Goal: Find specific page/section: Find specific page/section

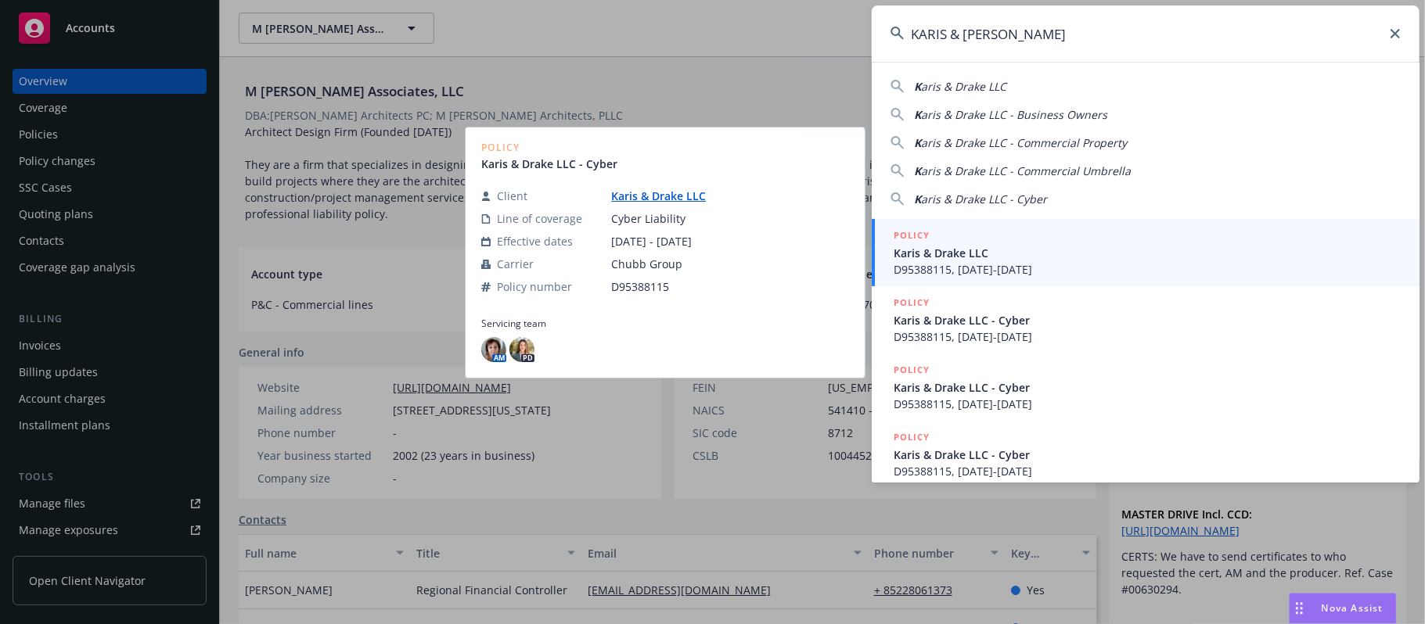
type input "KARIS & [PERSON_NAME]"
click at [967, 245] on span "Karis & Drake LLC" at bounding box center [1147, 253] width 507 height 16
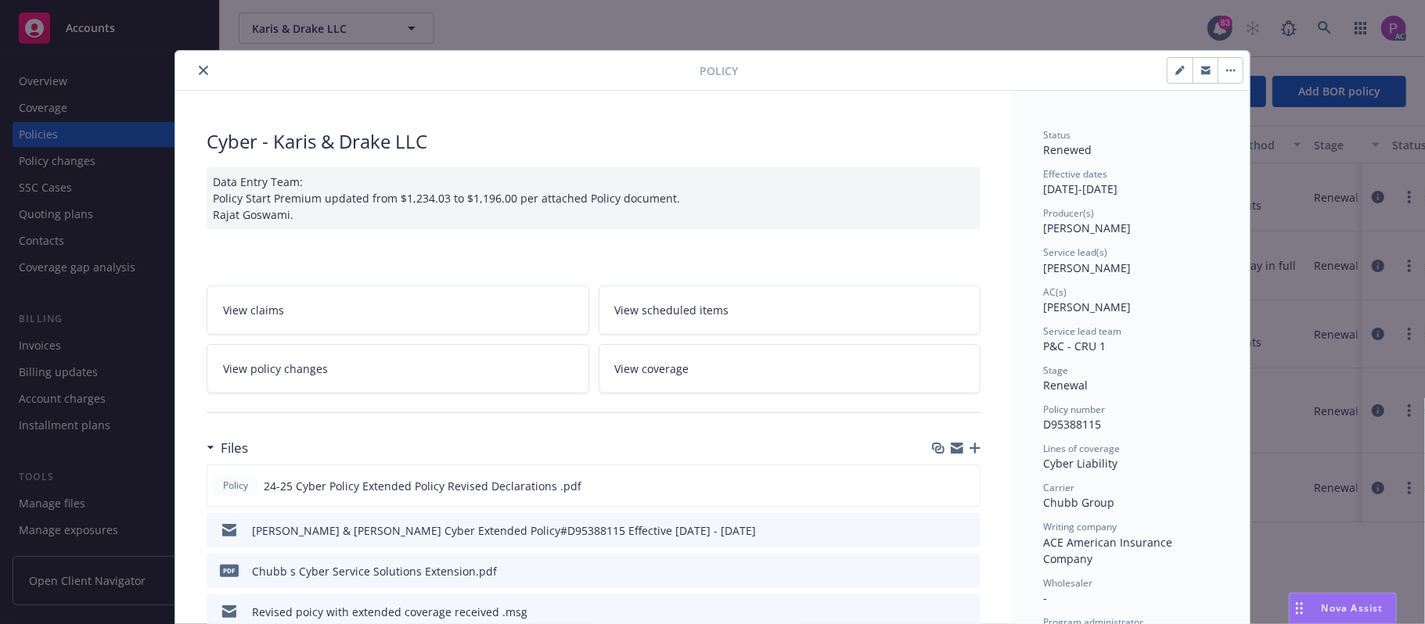
click at [1153, 32] on div "Policy Cyber - Karis & Drake LLC Data Entry Team: Policy Start Premium updated …" at bounding box center [712, 312] width 1425 height 624
click at [199, 70] on icon "close" at bounding box center [203, 70] width 9 height 9
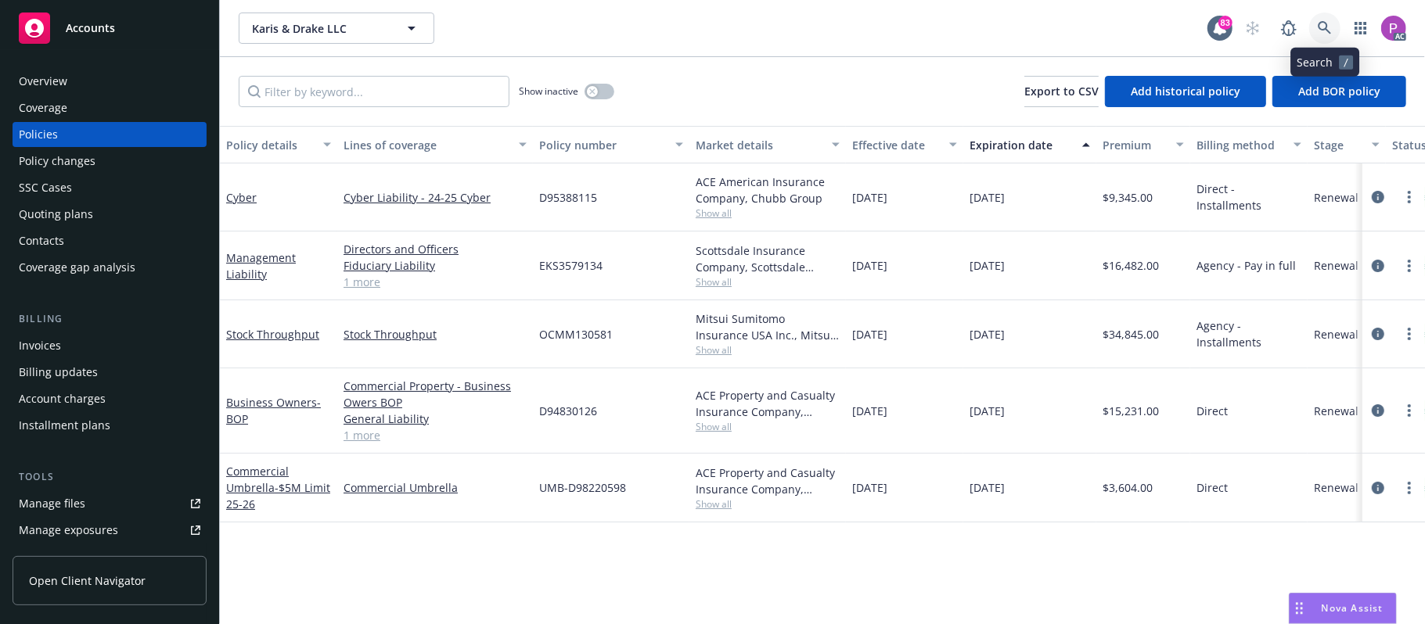
click at [1310, 30] on link at bounding box center [1324, 28] width 31 height 31
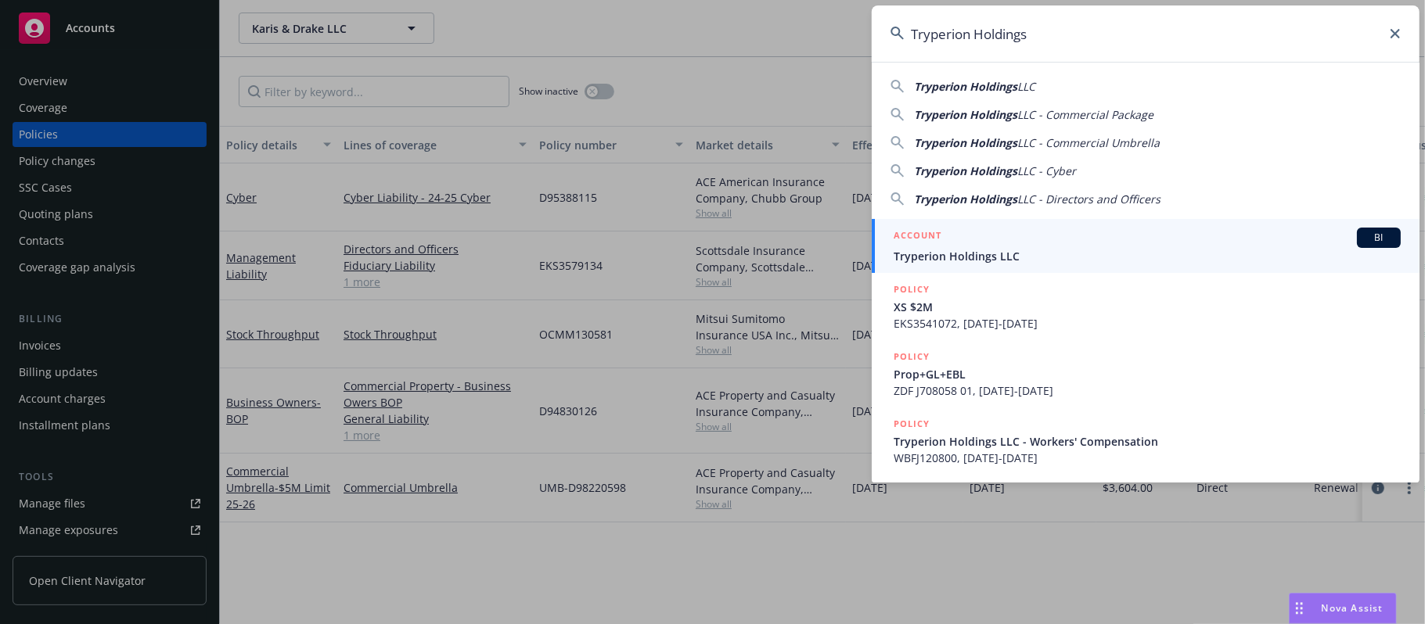
type input "Tryperion Holdings"
click at [941, 243] on h5 "ACCOUNT" at bounding box center [918, 237] width 48 height 19
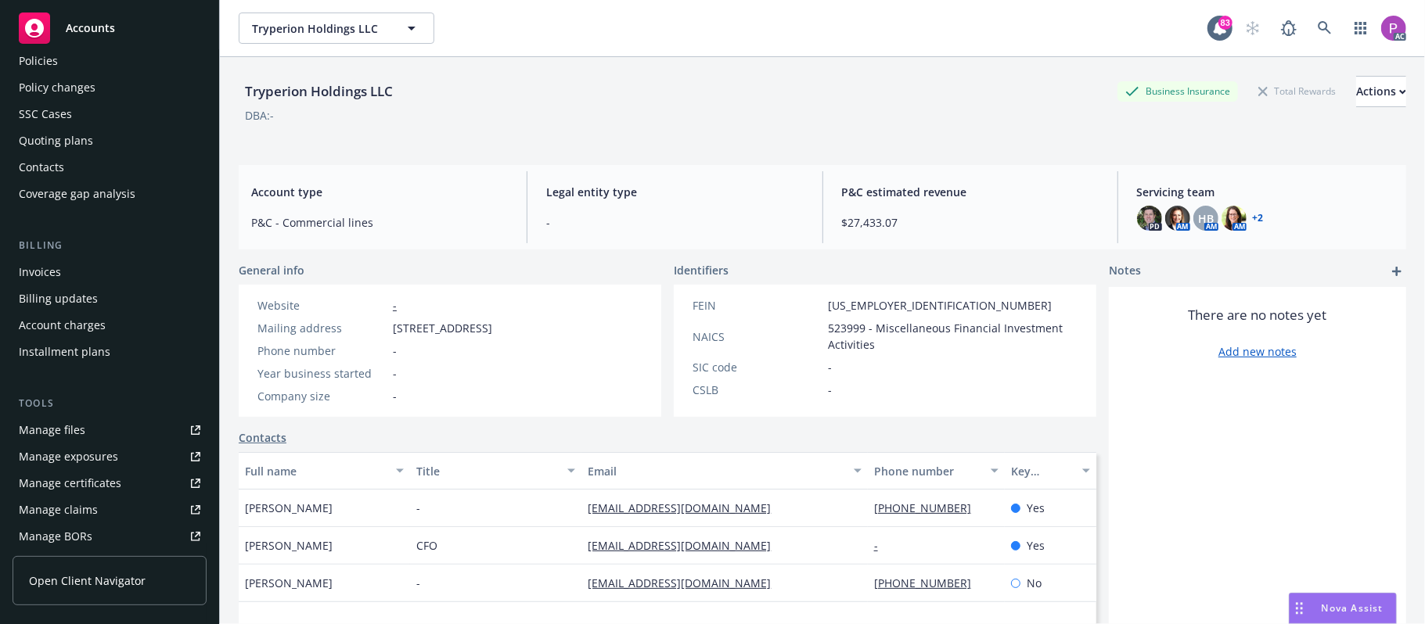
scroll to position [313, 0]
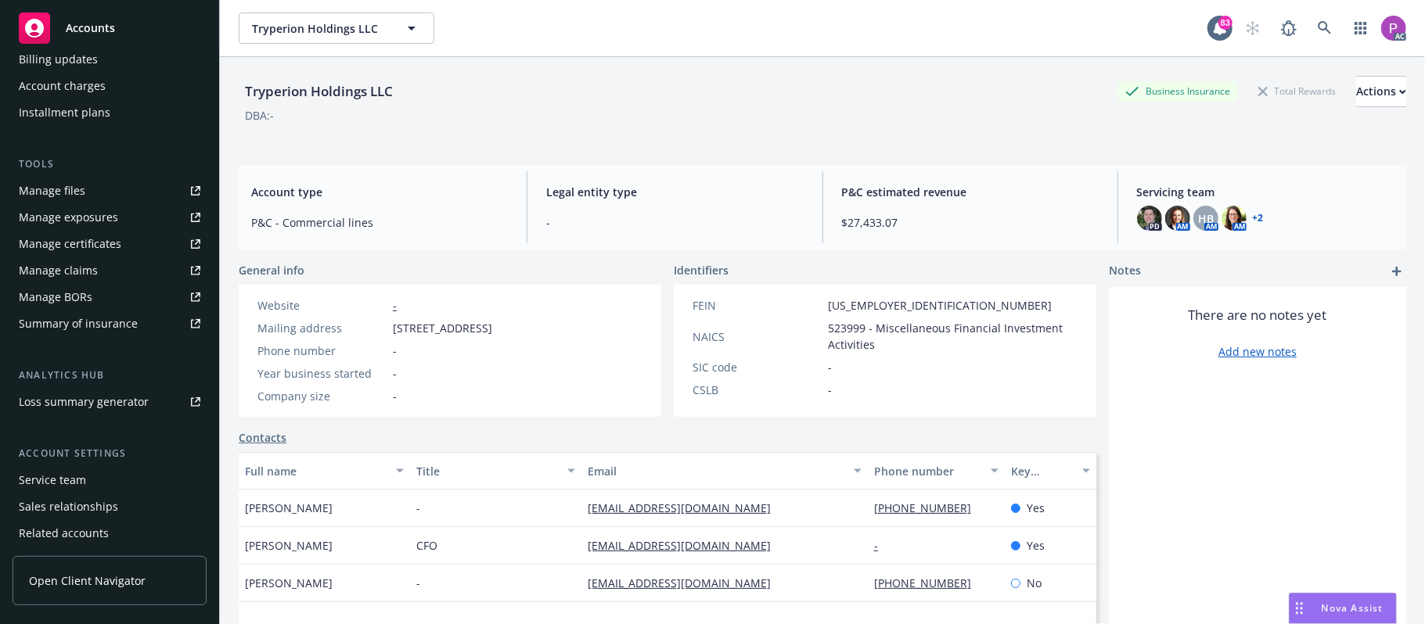
click at [81, 185] on div "Manage files" at bounding box center [52, 190] width 67 height 25
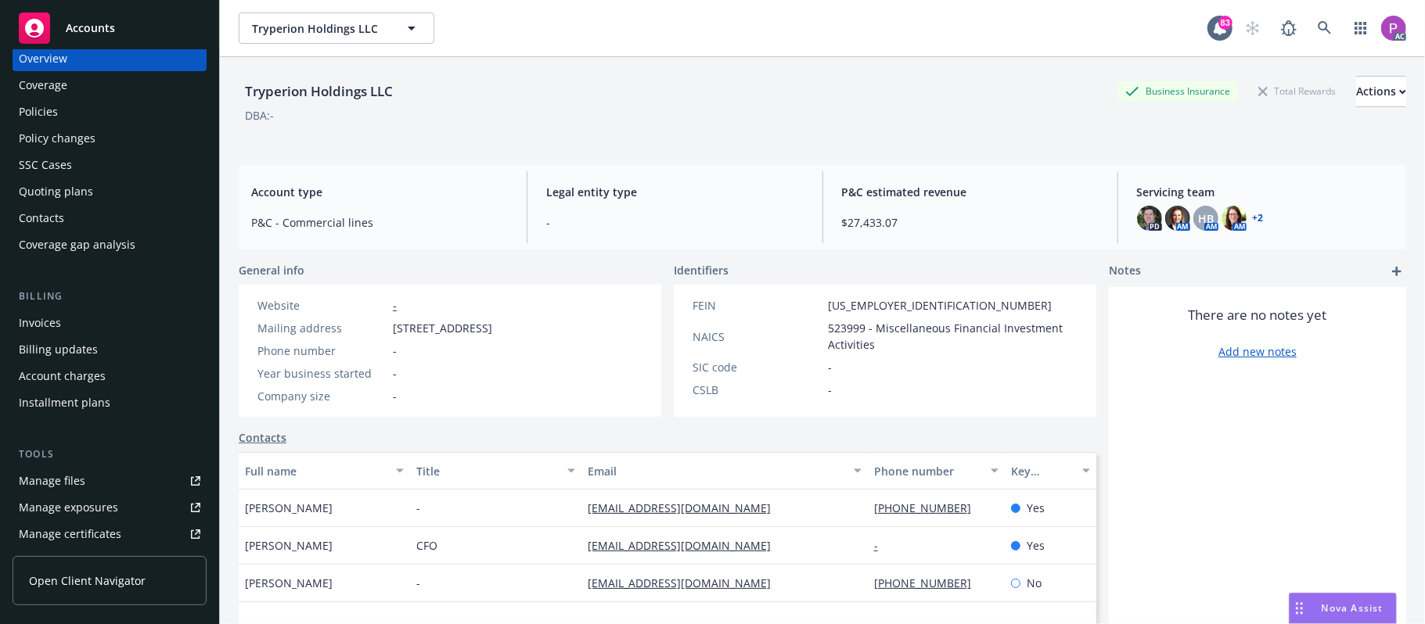
scroll to position [0, 0]
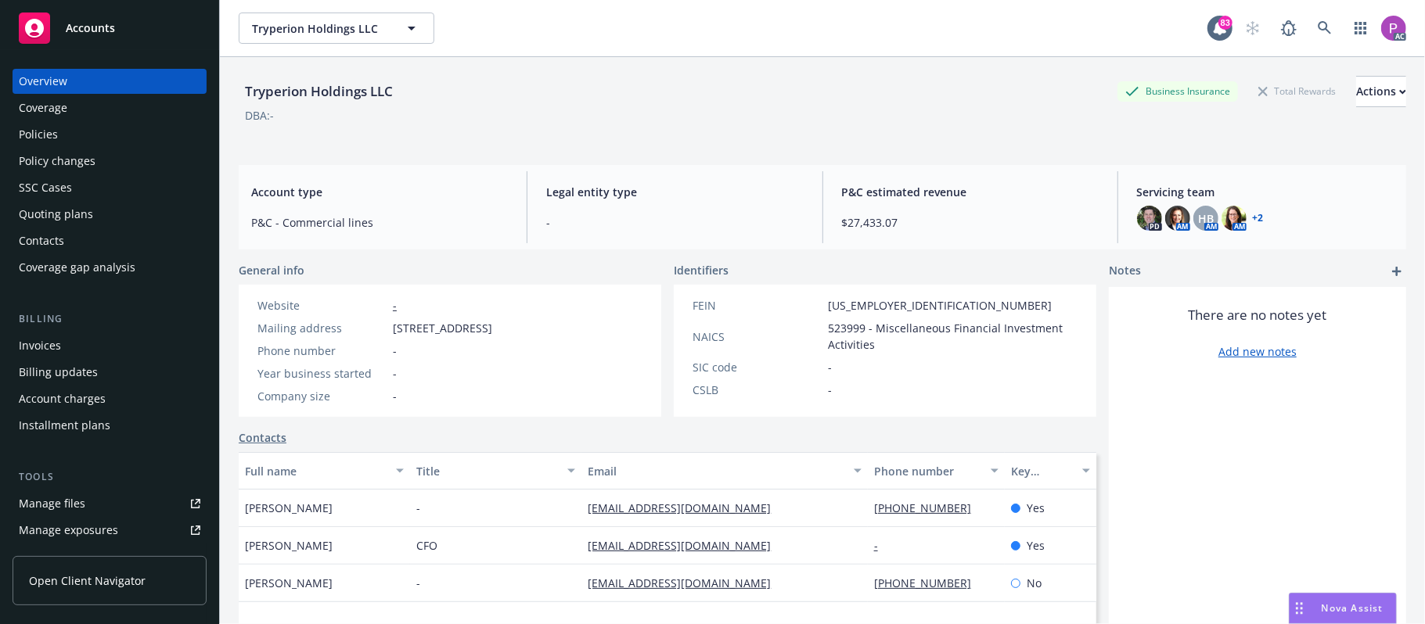
click at [92, 126] on div "Policies" at bounding box center [110, 134] width 182 height 25
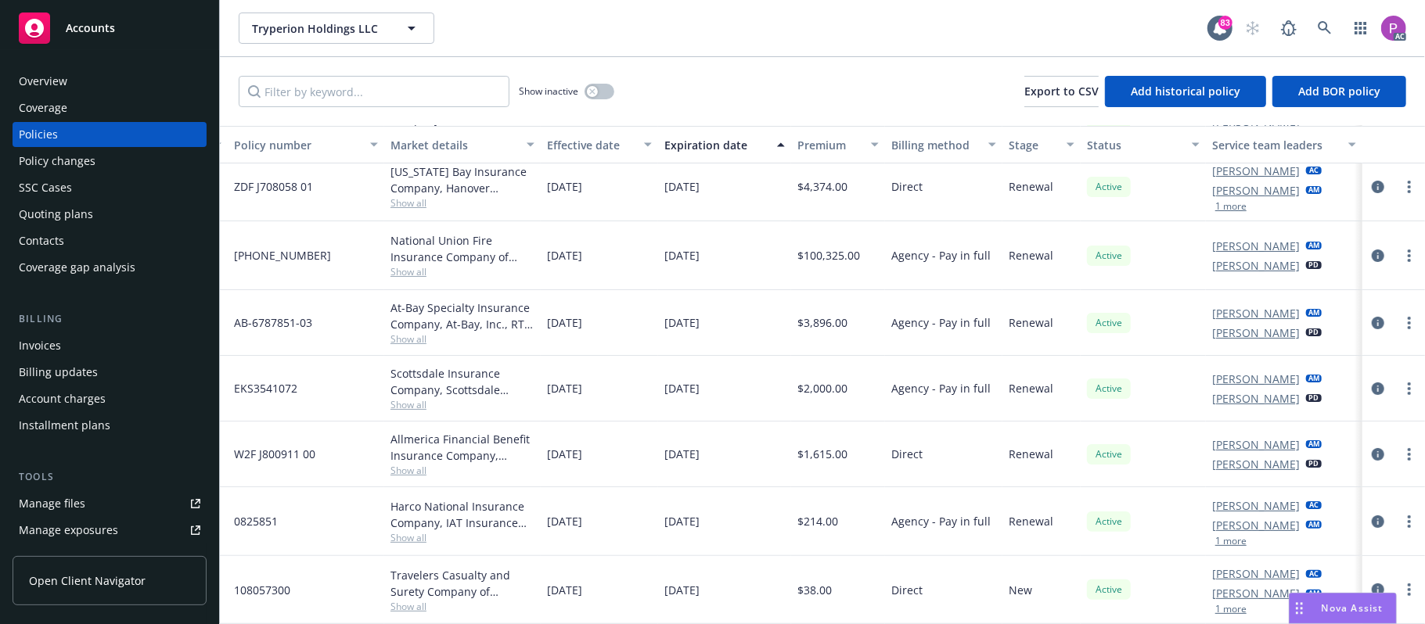
scroll to position [0, 321]
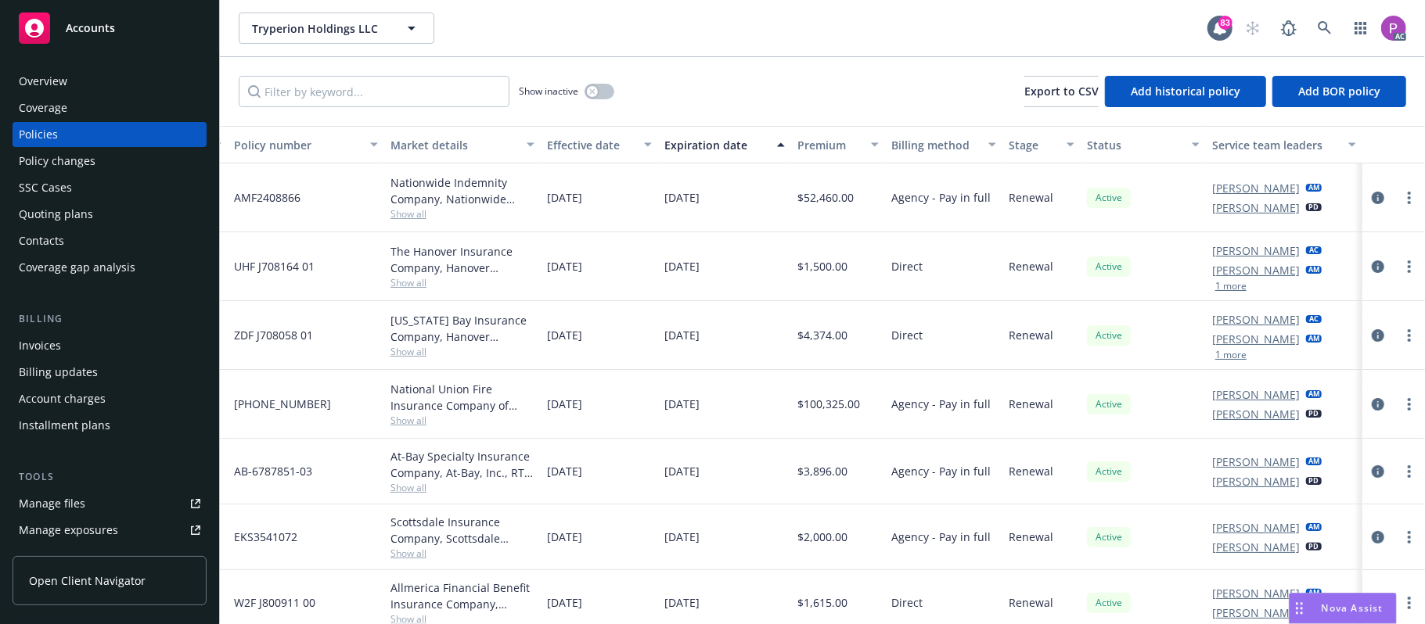
click at [1219, 358] on button "1 more" at bounding box center [1230, 355] width 31 height 9
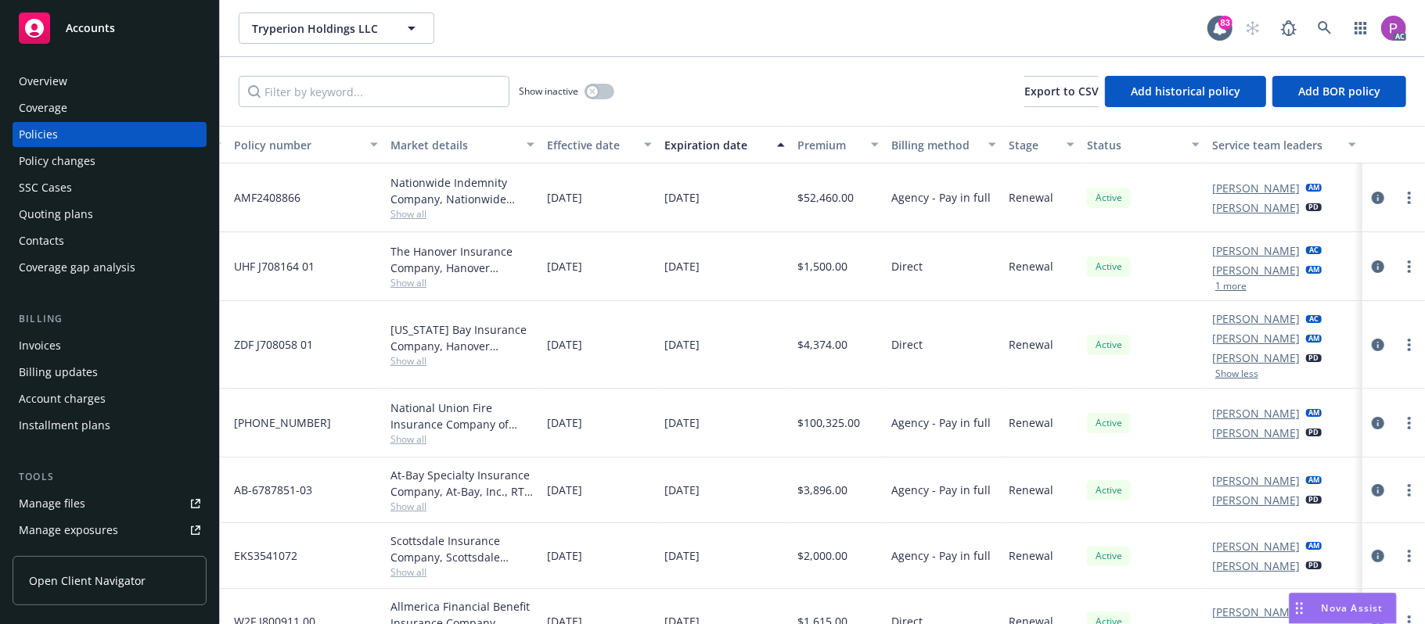
scroll to position [0, 0]
